Goal: Check status: Check status

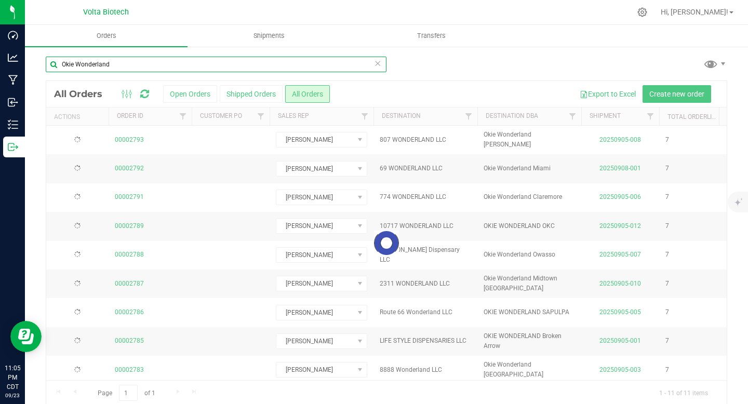
click at [149, 66] on input "Okie Wonderland" at bounding box center [216, 65] width 341 height 16
drag, startPoint x: 149, startPoint y: 66, endPoint x: 44, endPoint y: 61, distance: 105.1
click at [44, 61] on div "Okie Wonderland Loading... All Orders Open Orders Shipped Orders All Orders Exp…" at bounding box center [386, 231] width 723 height 370
paste input "Pure Life Canna Extracts"
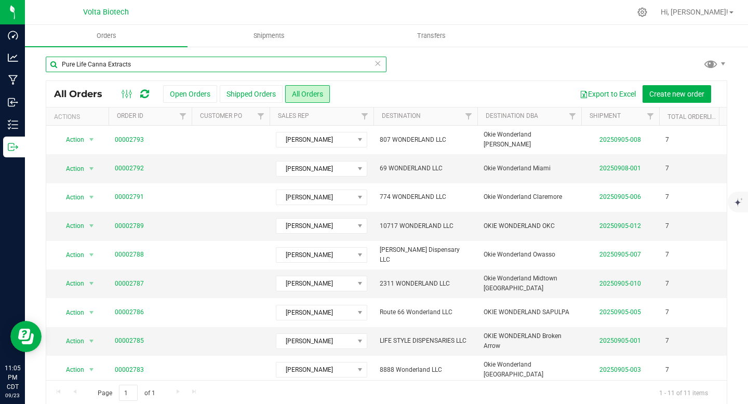
type input "Pure Life Canna Extracts"
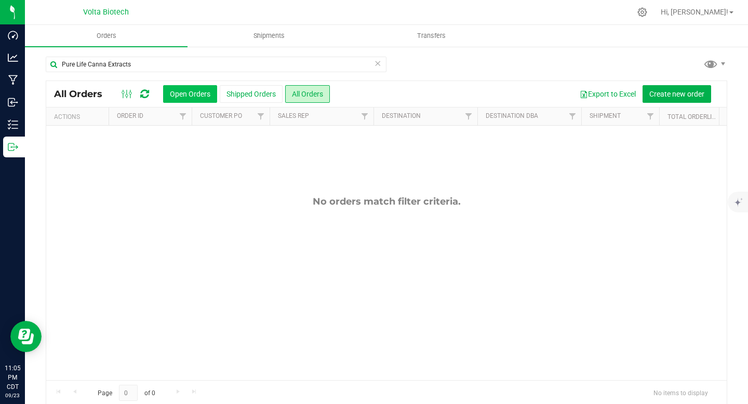
click at [174, 93] on button "Open Orders" at bounding box center [190, 94] width 54 height 18
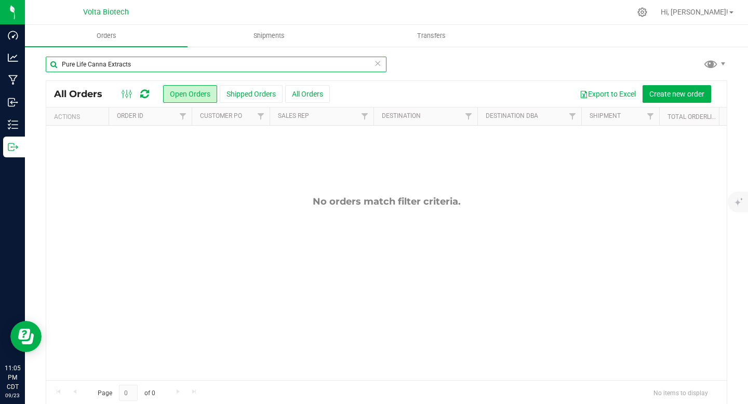
click at [147, 65] on input "Pure Life Canna Extracts" at bounding box center [216, 65] width 341 height 16
click at [106, 65] on input "Pure Life Canna Extracts" at bounding box center [216, 65] width 341 height 16
drag, startPoint x: 105, startPoint y: 63, endPoint x: 171, endPoint y: 69, distance: 66.3
click at [171, 69] on input "Pure Life Canna Extracts" at bounding box center [216, 65] width 341 height 16
drag, startPoint x: 90, startPoint y: 65, endPoint x: 167, endPoint y: 67, distance: 76.4
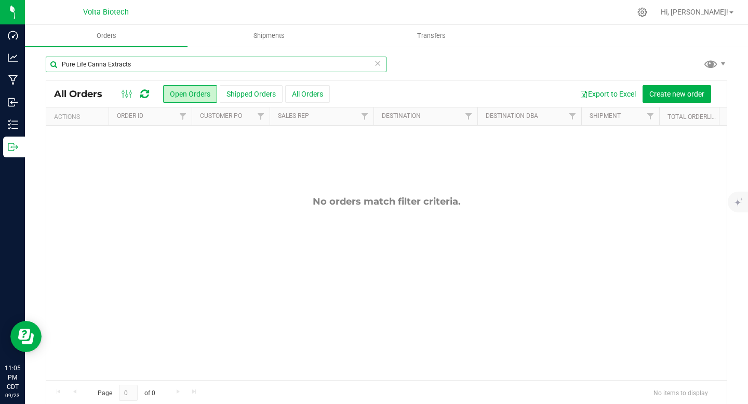
click at [167, 67] on input "Pure Life Canna Extracts" at bounding box center [216, 65] width 341 height 16
type input "Pure Life"
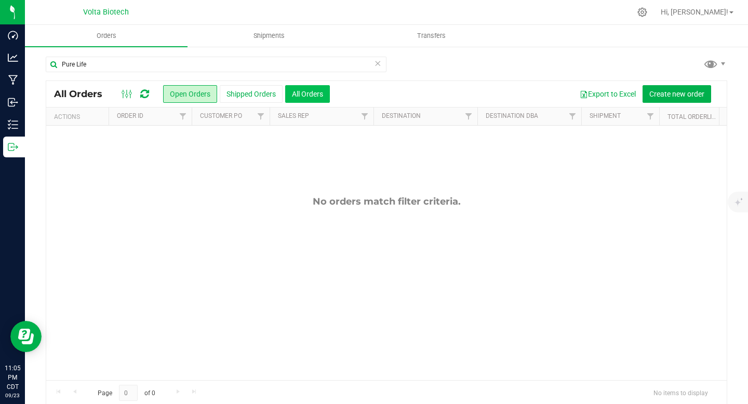
click at [309, 96] on button "All Orders" at bounding box center [307, 94] width 45 height 18
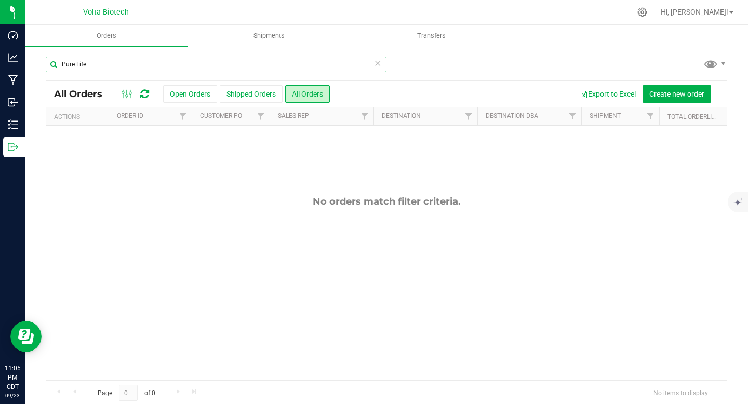
click at [380, 65] on input "Pure Life" at bounding box center [216, 65] width 341 height 16
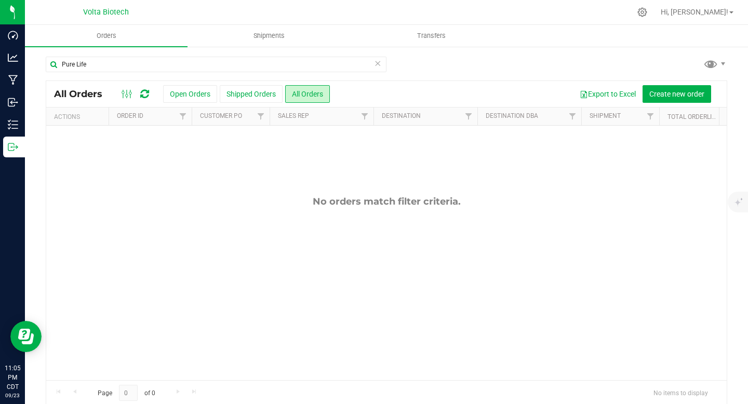
click at [376, 64] on icon at bounding box center [377, 63] width 7 height 12
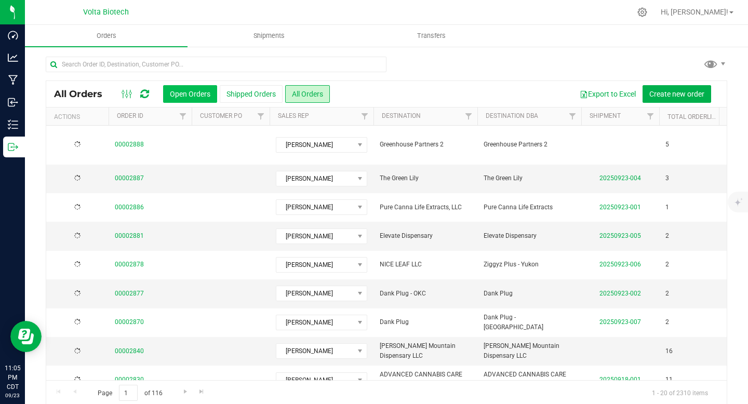
click at [187, 91] on button "Open Orders" at bounding box center [190, 94] width 54 height 18
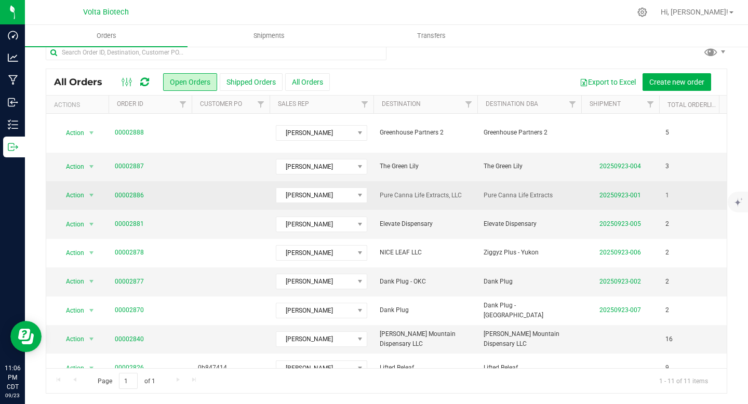
click at [413, 191] on span "Pure Canna Life Extracts, LLC" at bounding box center [425, 196] width 91 height 10
click at [132, 191] on link "00002886" at bounding box center [129, 196] width 29 height 10
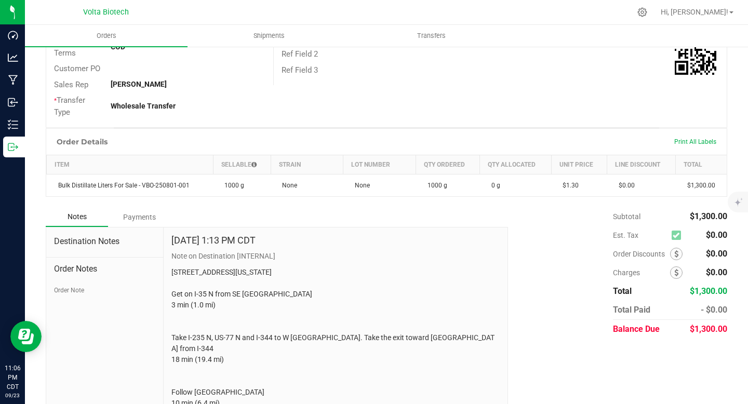
scroll to position [242, 0]
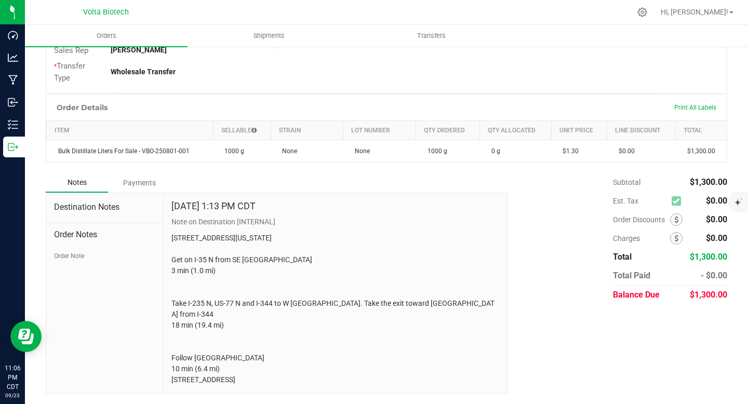
click at [79, 229] on span "Order Notes" at bounding box center [104, 235] width 101 height 12
click at [83, 229] on span "Order Notes" at bounding box center [104, 235] width 101 height 12
click at [85, 229] on span "Order Notes" at bounding box center [104, 235] width 101 height 12
click at [104, 201] on span "Destination Notes" at bounding box center [104, 207] width 101 height 12
click at [84, 229] on span "Order Notes" at bounding box center [104, 235] width 101 height 12
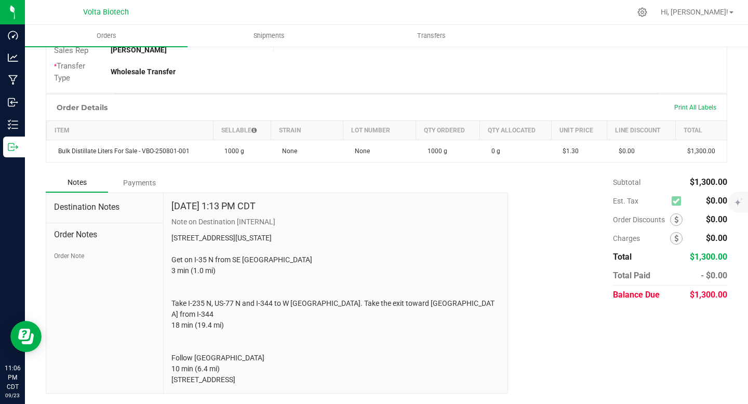
scroll to position [0, 0]
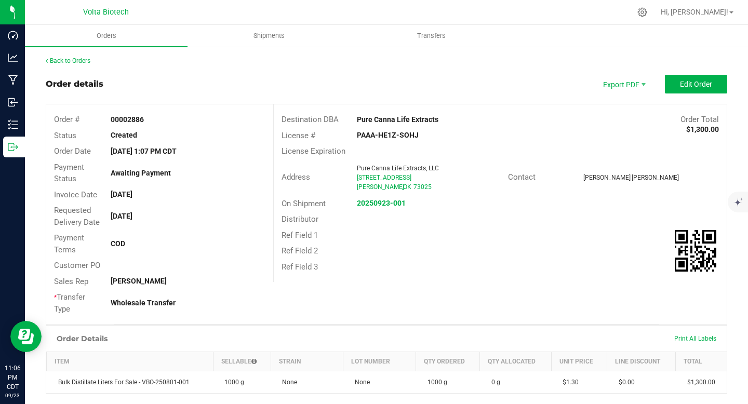
click at [156, 217] on div "[DATE]" at bounding box center [188, 216] width 170 height 11
click at [132, 218] on strong "[DATE]" at bounding box center [122, 216] width 22 height 8
drag, startPoint x: 112, startPoint y: 215, endPoint x: 171, endPoint y: 218, distance: 59.3
click at [171, 218] on div "[DATE]" at bounding box center [188, 216] width 170 height 11
click at [80, 61] on link "Back to Orders" at bounding box center [68, 60] width 45 height 7
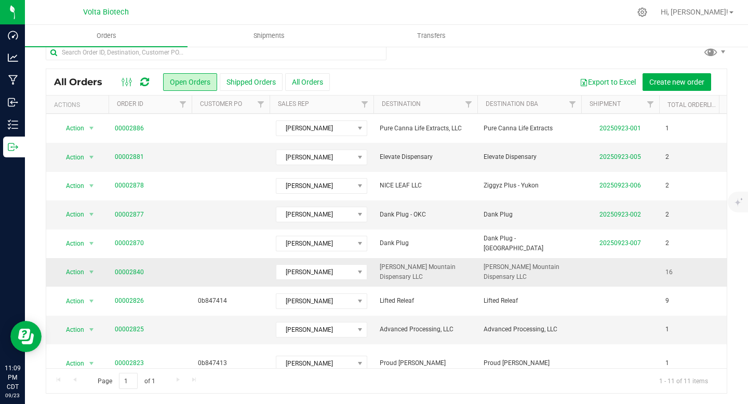
scroll to position [65, 0]
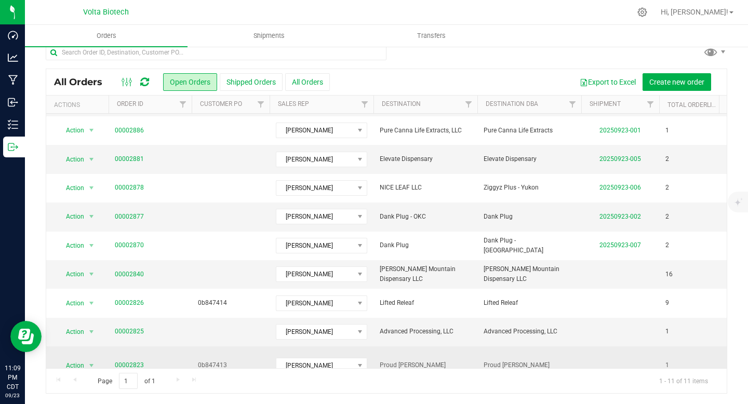
click at [138, 361] on link "00002823" at bounding box center [129, 366] width 29 height 10
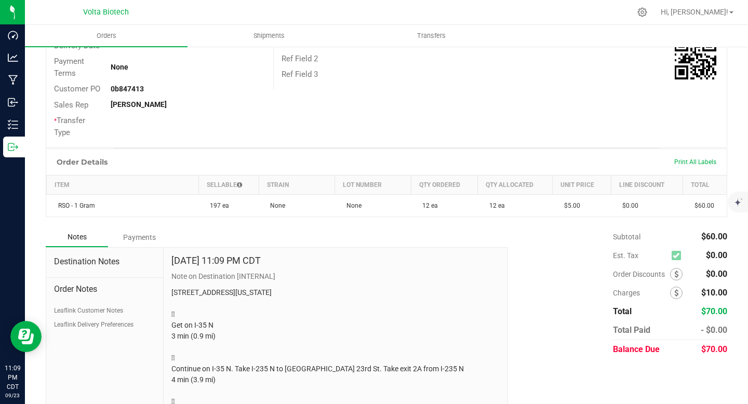
scroll to position [253, 0]
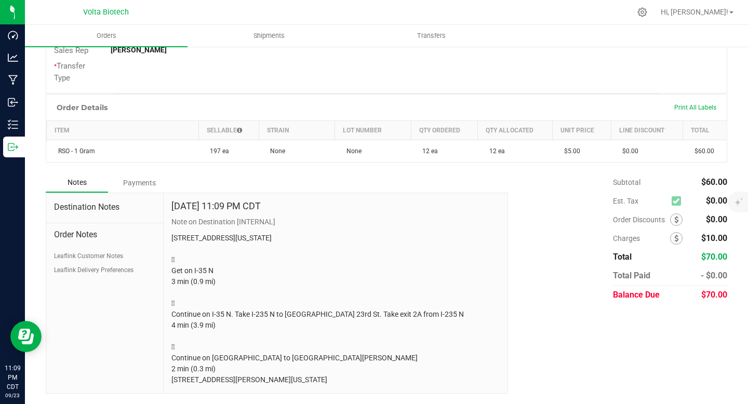
click at [67, 223] on div "Order Notes Leaflink Customer Notes Leaflink Delivery Preferences" at bounding box center [104, 248] width 101 height 51
click at [87, 201] on span "Destination Notes" at bounding box center [104, 207] width 101 height 12
click at [79, 223] on div "Order Notes Leaflink Customer Notes Leaflink Delivery Preferences" at bounding box center [104, 248] width 101 height 51
click at [83, 229] on span "Order Notes" at bounding box center [104, 235] width 101 height 12
click at [84, 265] on button "Leaflink Delivery Preferences" at bounding box center [93, 269] width 79 height 9
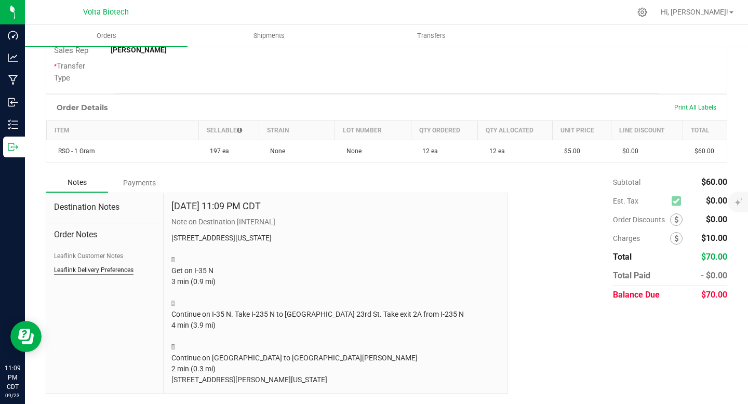
scroll to position [170, 0]
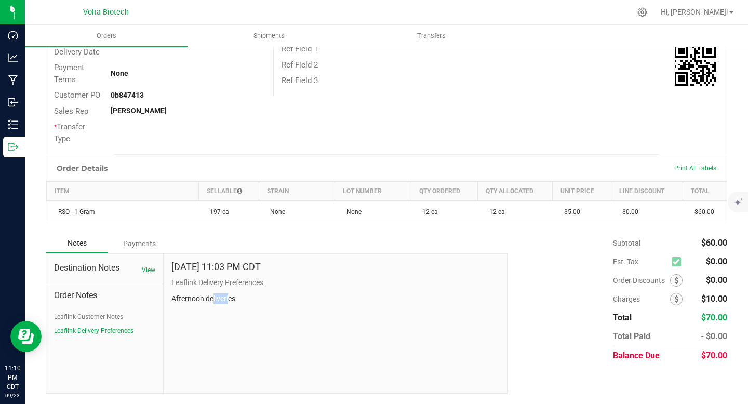
drag, startPoint x: 210, startPoint y: 298, endPoint x: 227, endPoint y: 298, distance: 16.6
click at [227, 298] on p "Afternoon deliveries" at bounding box center [335, 299] width 328 height 11
click at [79, 317] on button "Leaflink Customer Notes" at bounding box center [88, 316] width 69 height 9
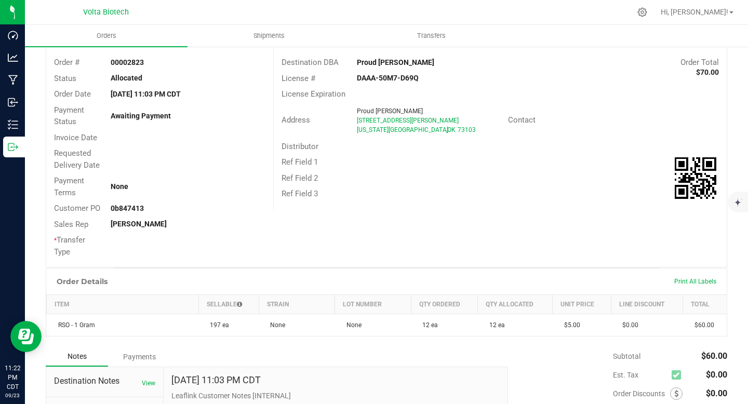
scroll to position [0, 0]
